Goal: Find specific page/section: Find specific page/section

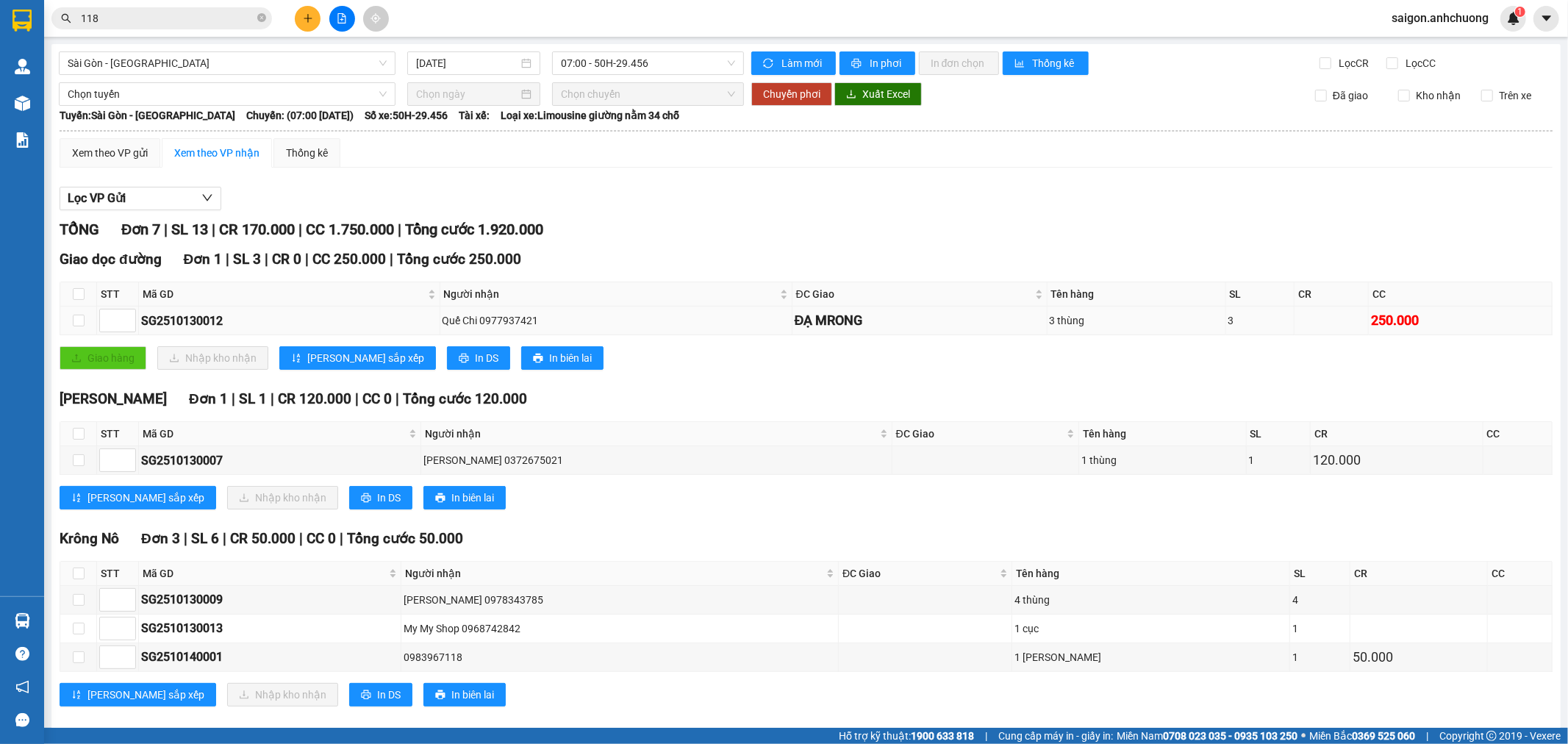
click at [820, 326] on div "ĐẠ MRONG" at bounding box center [920, 320] width 250 height 21
click at [795, 331] on div "ĐẠ MRONG" at bounding box center [920, 320] width 250 height 21
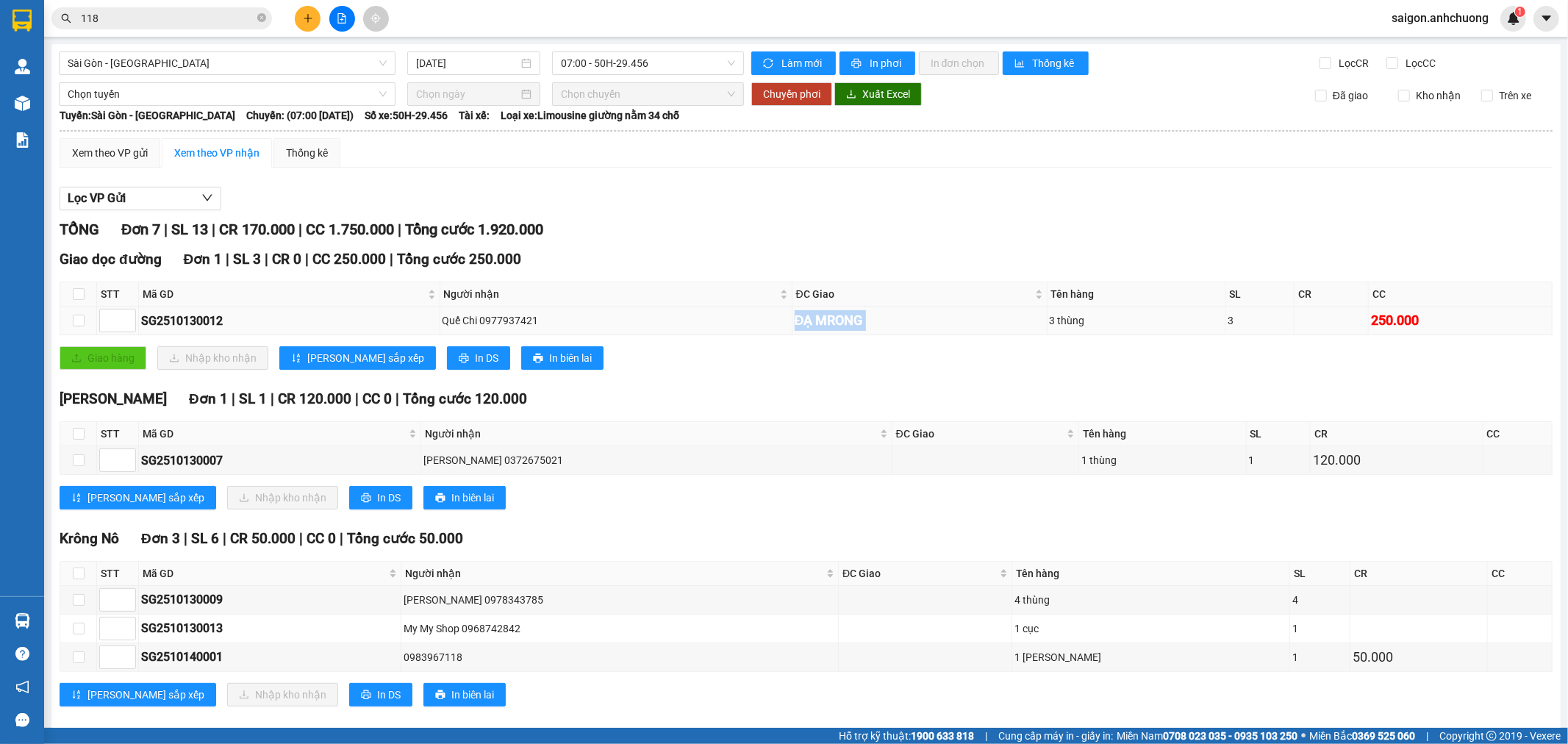
click at [814, 327] on div "ĐẠ MRONG" at bounding box center [920, 320] width 250 height 21
click at [815, 327] on div "ĐẠ MRONG" at bounding box center [920, 320] width 250 height 21
click at [795, 335] on td "ĐẠ MRONG" at bounding box center [920, 320] width 255 height 28
